Goal: Feedback & Contribution: Leave review/rating

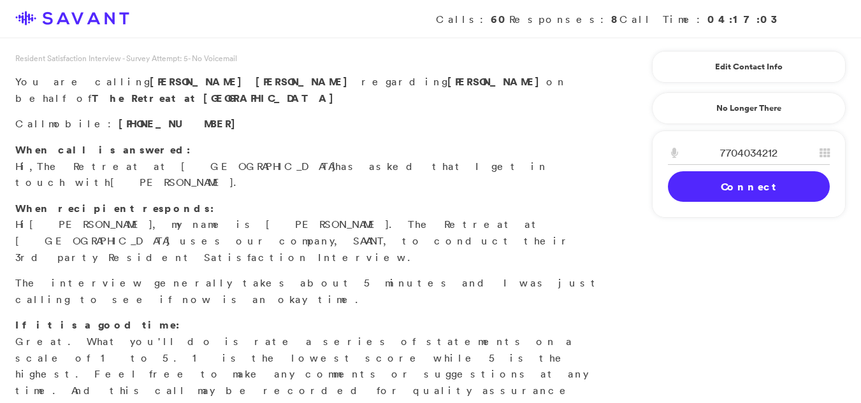
click at [685, 197] on link "Connect" at bounding box center [749, 186] width 162 height 31
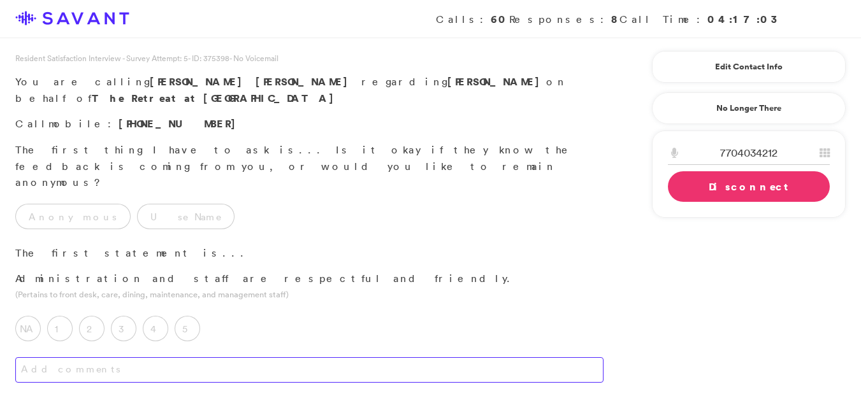
click at [62, 358] on textarea at bounding box center [309, 370] width 588 height 25
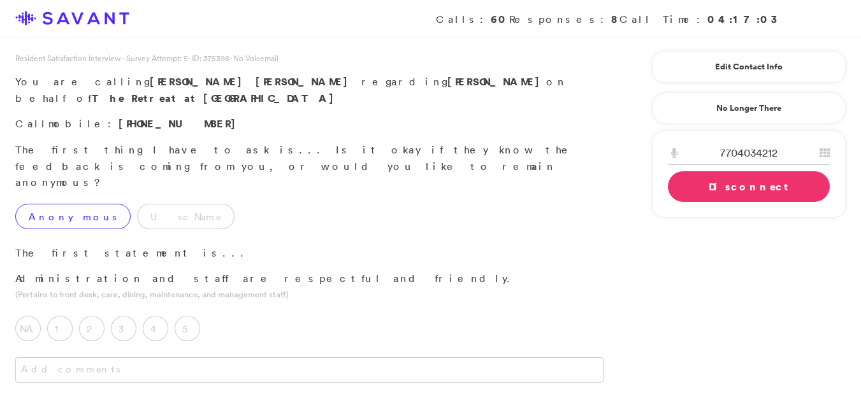
click at [46, 204] on label "Anonymous" at bounding box center [72, 216] width 115 height 25
click at [157, 316] on div "4" at bounding box center [159, 332] width 32 height 32
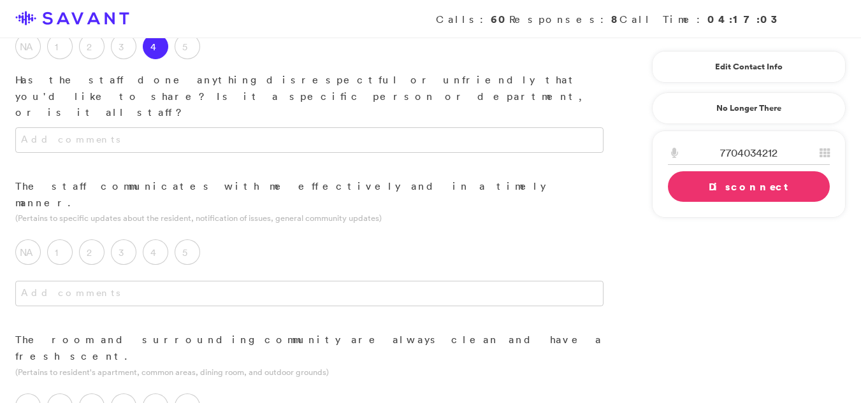
scroll to position [303, 0]
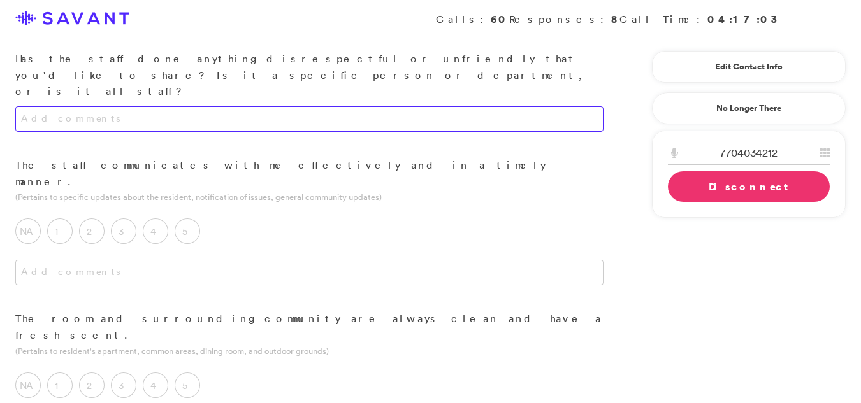
click at [361, 106] on textarea at bounding box center [309, 118] width 588 height 25
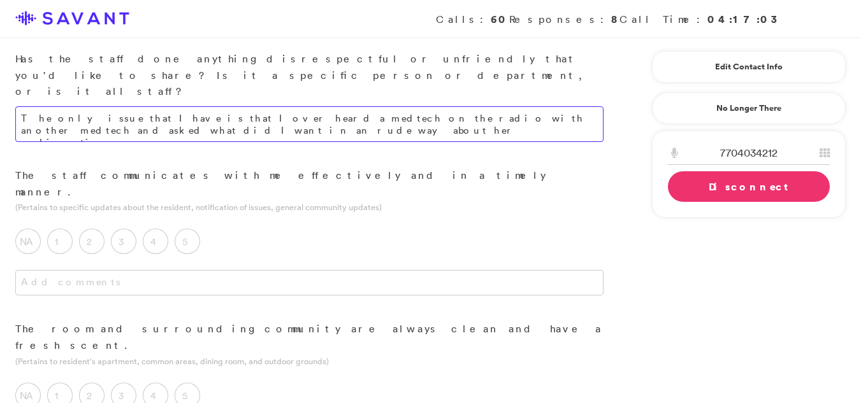
click at [170, 106] on textarea "The only issue that I have is that I over heard a medtech on the radio with ano…" at bounding box center [309, 124] width 588 height 36
click at [138, 106] on textarea "The only issue that I have is that I over heard a medtech on the radio with ano…" at bounding box center [309, 124] width 588 height 36
click at [132, 106] on textarea "The only issue that I have is that I over heard a medtech on the radio with ano…" at bounding box center [309, 124] width 588 height 36
type textarea "The only issue that I have is that I over heard a medtech on the radio with ano…"
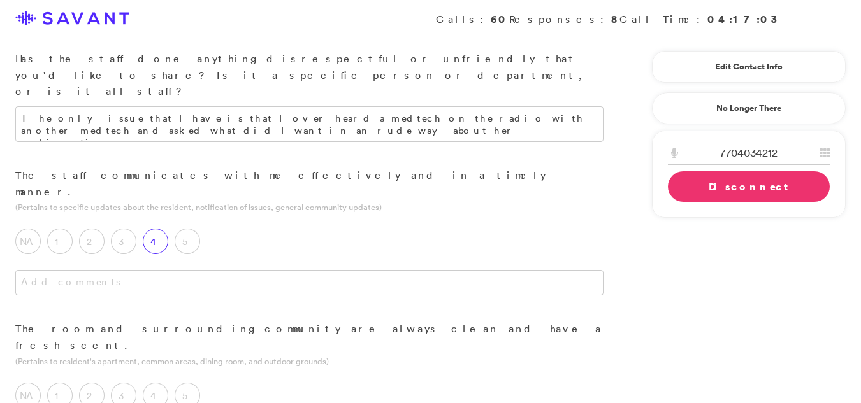
click at [150, 229] on label "4" at bounding box center [155, 241] width 25 height 25
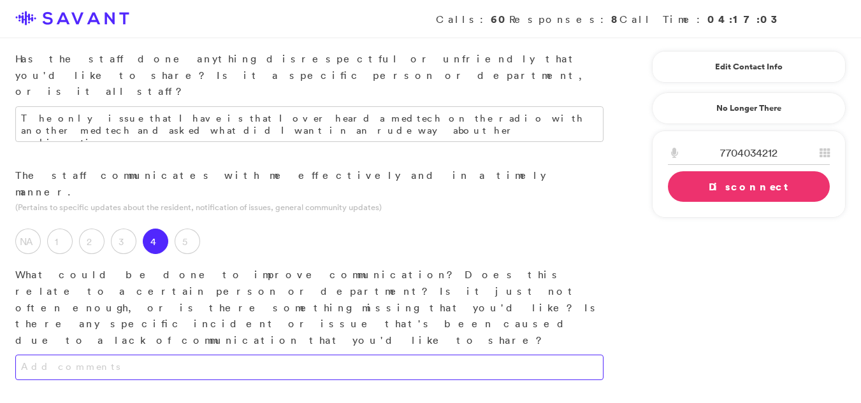
click at [103, 355] on textarea at bounding box center [309, 367] width 588 height 25
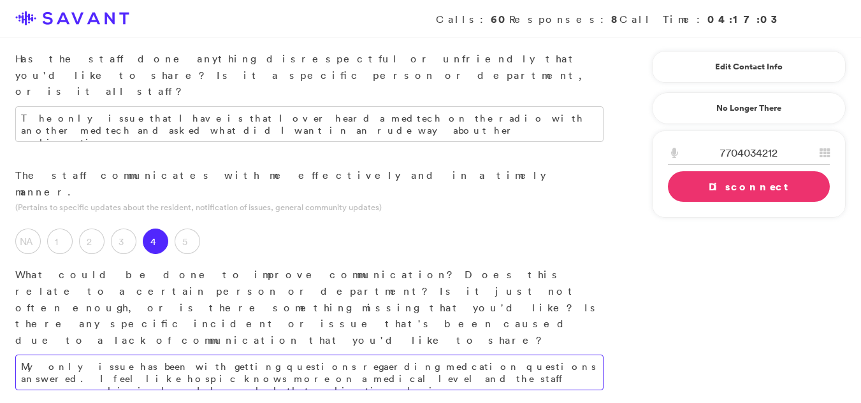
click at [379, 355] on textarea "My only issue has been with getting questions regaerding medcation questions an…" at bounding box center [309, 373] width 588 height 36
click at [382, 355] on textarea "My only issue has been with getting questions regaerding medcation questions an…" at bounding box center [309, 373] width 588 height 36
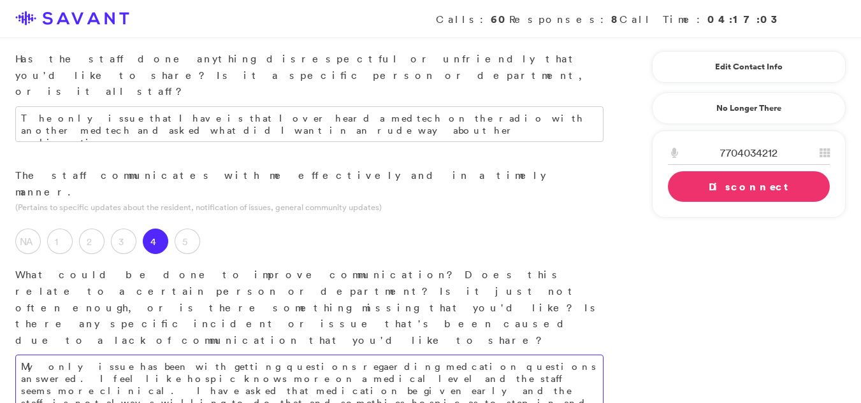
drag, startPoint x: 364, startPoint y: 268, endPoint x: 315, endPoint y: 269, distance: 48.4
click at [364, 355] on textarea "My only issue has been with getting questions regaerding medcation questions an…" at bounding box center [309, 385] width 588 height 60
click at [250, 355] on textarea "My only issue has been with getting questions regaerding medcation questions an…" at bounding box center [309, 385] width 588 height 60
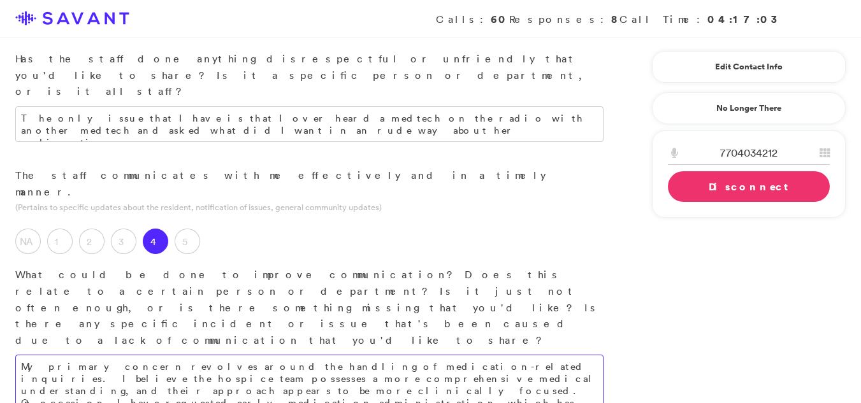
type textarea "My primary concern revolves around the handling of medication-related inquiries…"
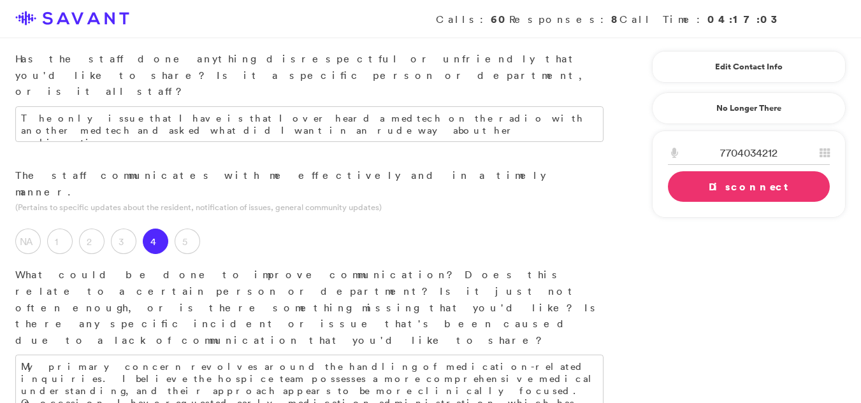
drag, startPoint x: 154, startPoint y: 386, endPoint x: 157, endPoint y: 400, distance: 13.6
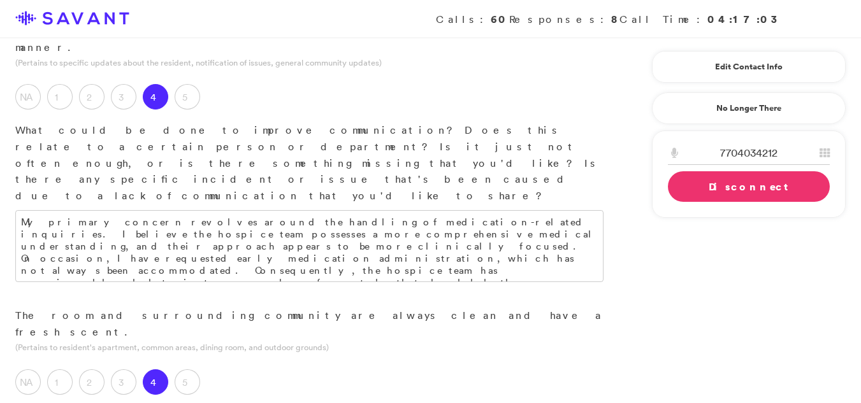
scroll to position [451, 0]
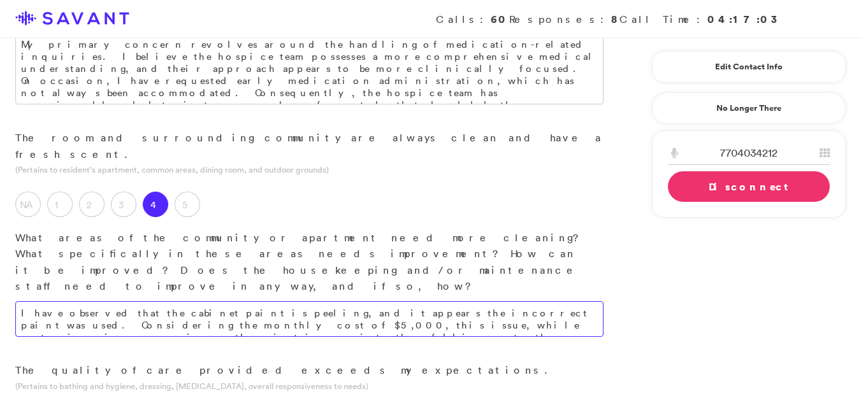
scroll to position [632, 0]
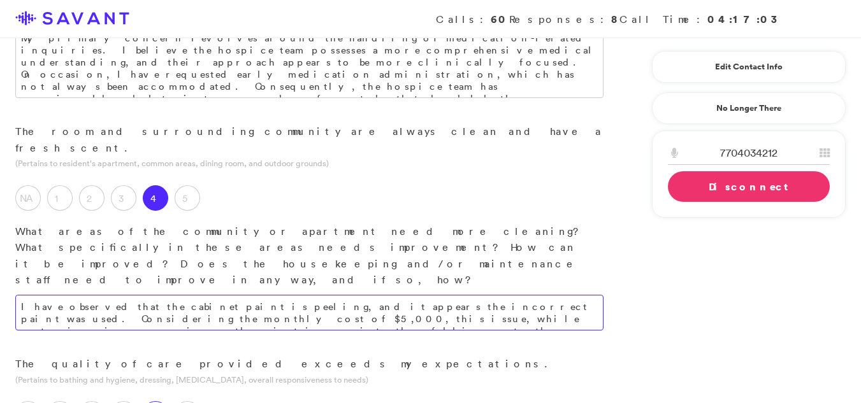
type textarea "I have observed that the cabinet paint is peeling, and it appears the incorrect…"
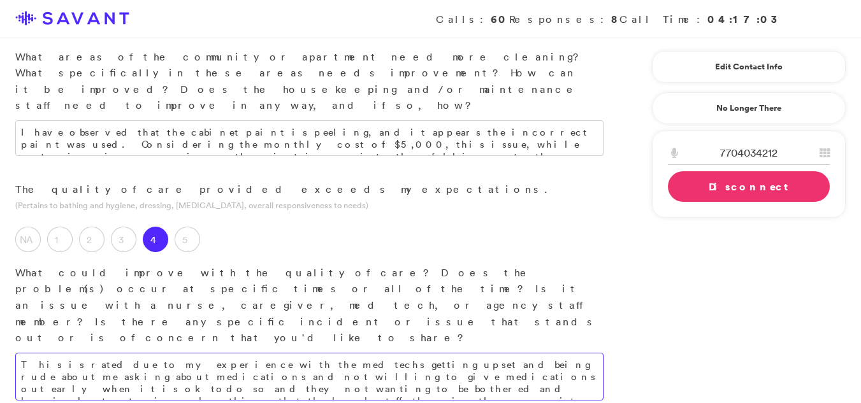
click at [374, 353] on textarea "This is rated due to my experience with the med techs getting upset and being r…" at bounding box center [309, 377] width 588 height 48
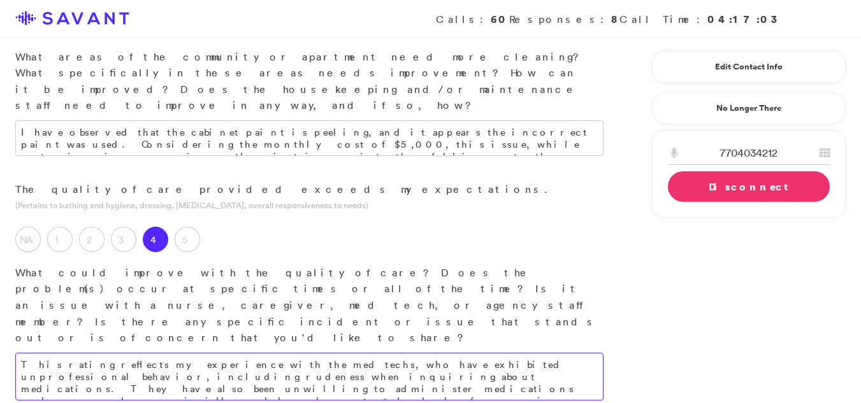
type textarea "This rating reflects my experience with the med techs, who have exhibited unpro…"
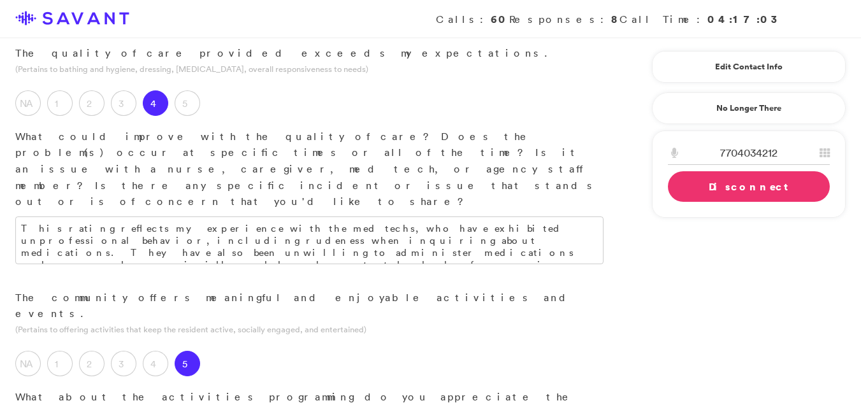
scroll to position [967, 0]
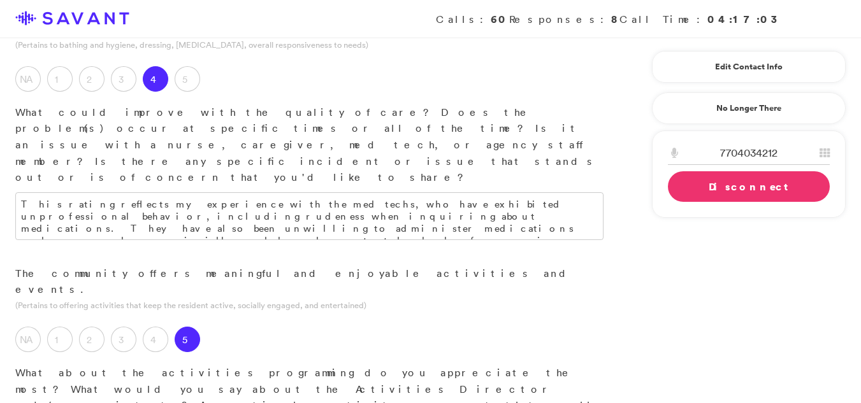
type textarea "My mother's current health condition prevents her participation in the communit…"
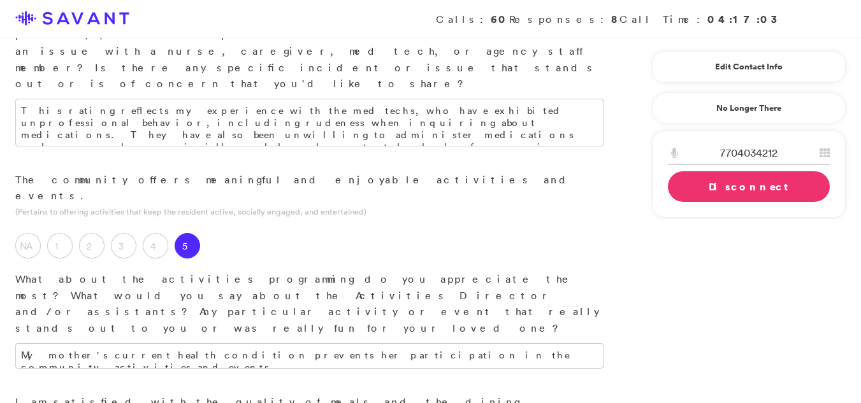
scroll to position [1162, 0]
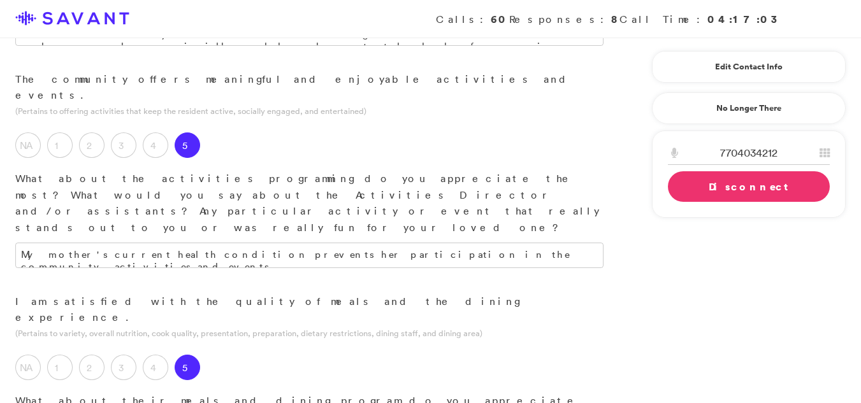
type textarea "My mother has been experiencing an illness, and I have been providing her meals…"
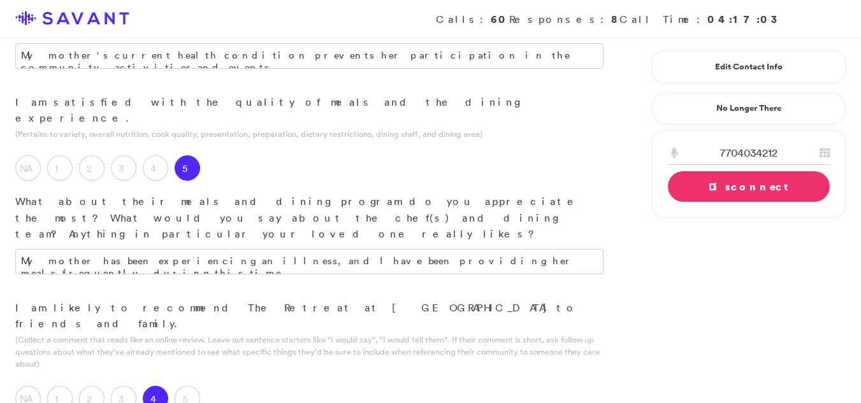
scroll to position [1368, 0]
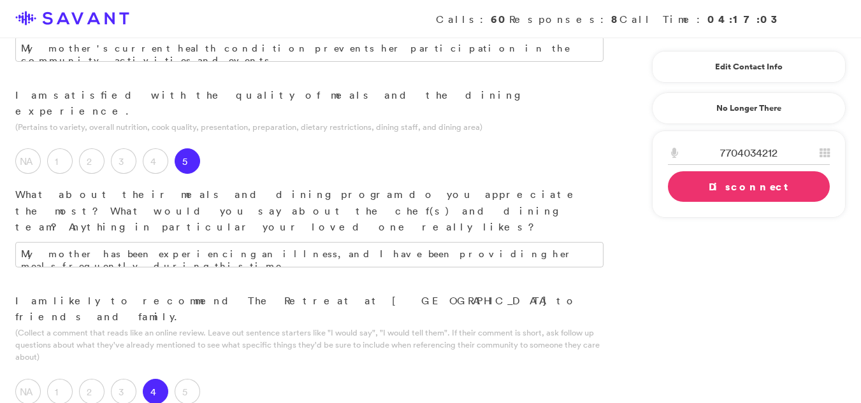
type textarea "Over all the community is good and better than most places out there. I jsut fe…"
type textarea "I think the majority of the staff is very nice and conerened. I feel that over …"
drag, startPoint x: 312, startPoint y: 262, endPoint x: 78, endPoint y: 323, distance: 242.4
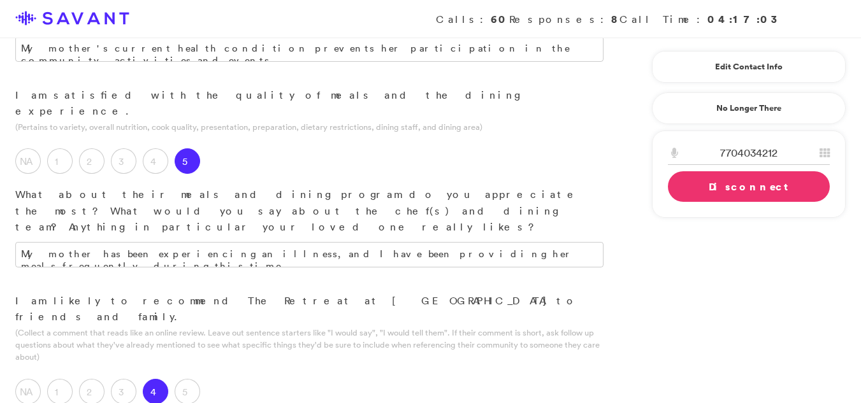
type textarea "The medical technicians should enhance communication with resident families, an…"
type textarea "I think the majority of the staff is very nice and concerned. I feel that overa…"
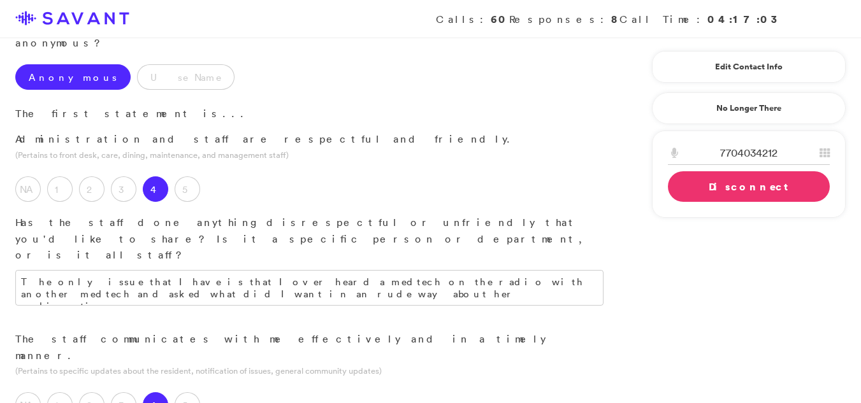
scroll to position [150, 0]
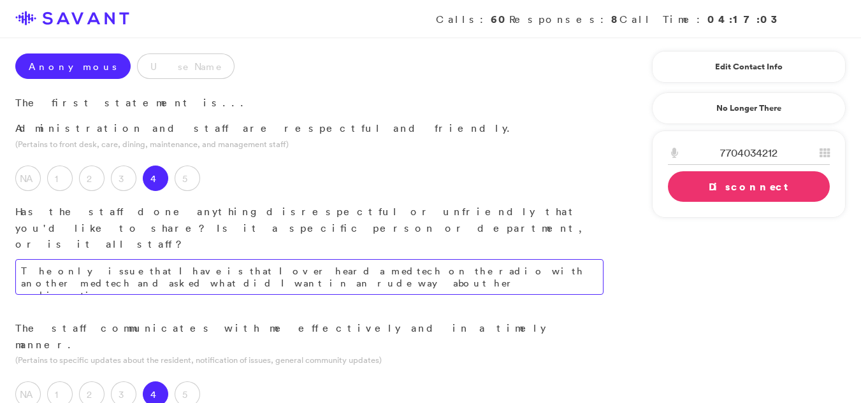
type textarea "Overall, the community is good and is better than many other facilities. Howeve…"
click at [157, 259] on textarea "The only issue that I have is that I over heard a medtech on the radio with ano…" at bounding box center [309, 277] width 588 height 36
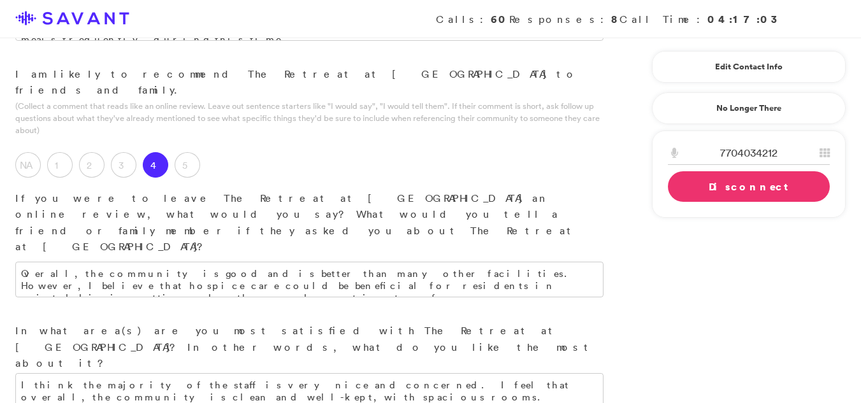
scroll to position [1556, 0]
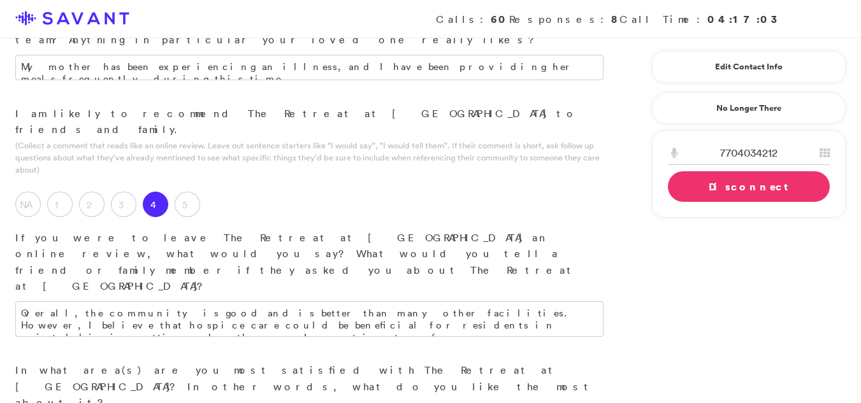
type textarea "The only concern I have is that I overheard a med tech speaking on the radio wi…"
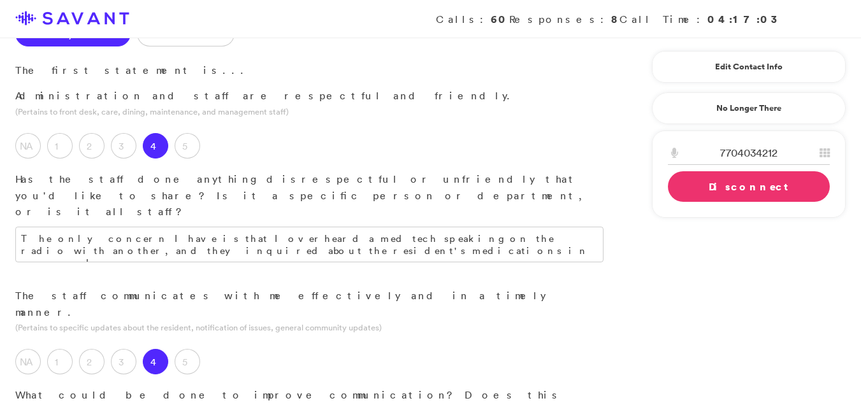
scroll to position [194, 0]
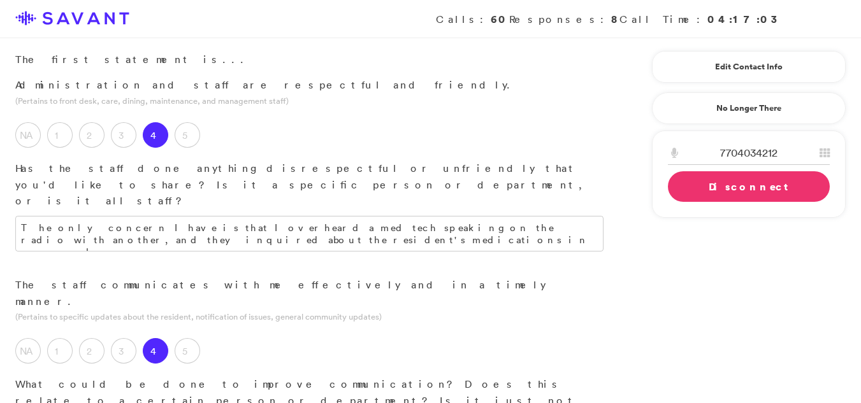
click at [728, 189] on link "Disconnect" at bounding box center [749, 186] width 162 height 31
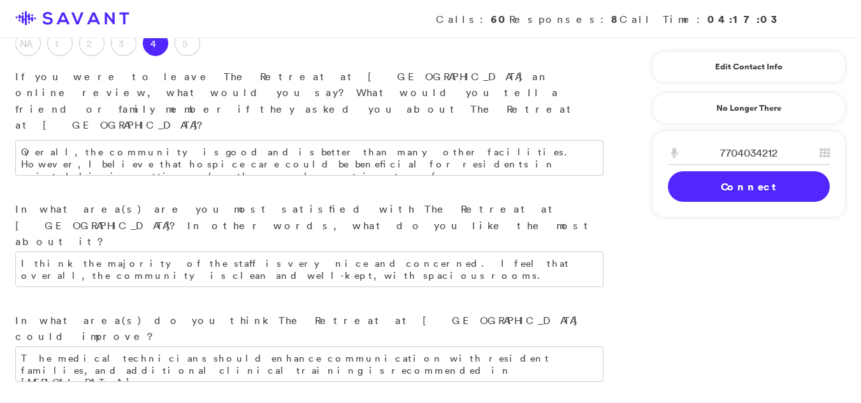
scroll to position [1738, 0]
